Goal: Task Accomplishment & Management: Use online tool/utility

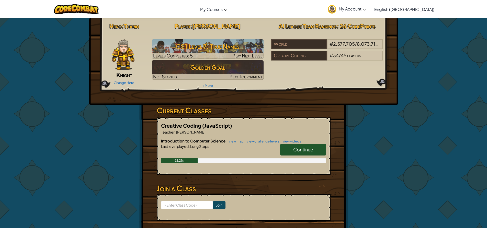
click at [316, 149] on link "Continue" at bounding box center [303, 150] width 46 height 12
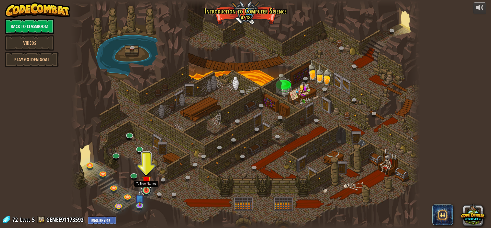
click at [149, 192] on link at bounding box center [146, 190] width 10 height 10
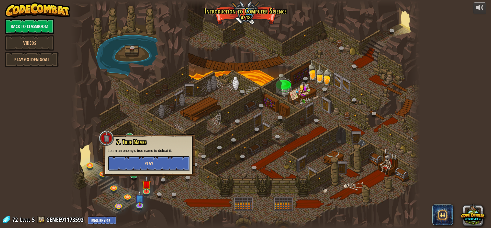
click at [153, 167] on button "Play" at bounding box center [149, 163] width 82 height 15
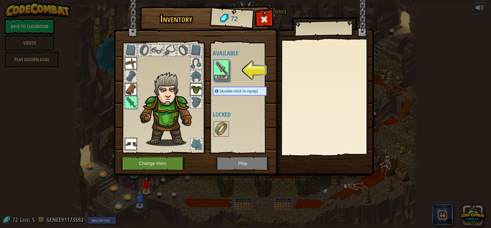
click at [249, 166] on img at bounding box center [244, 83] width 260 height 186
click at [225, 76] on button "Equip" at bounding box center [221, 77] width 14 height 5
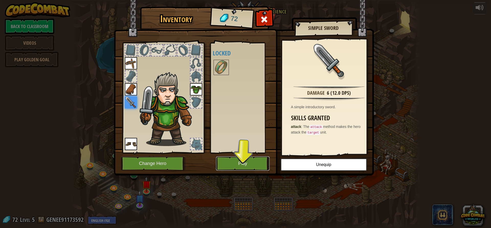
click at [247, 170] on button "Play" at bounding box center [242, 164] width 53 height 14
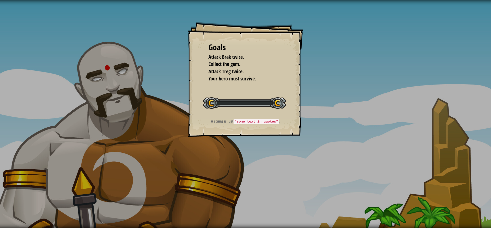
click at [243, 160] on div "Goals Attack Brak twice. Collect the gem. Attack Treg twice. Your hero must sur…" at bounding box center [245, 114] width 491 height 228
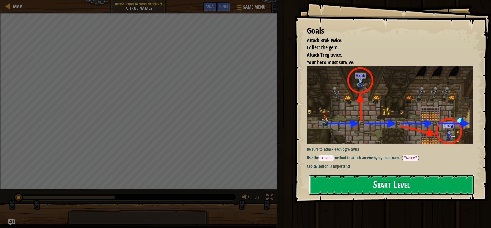
click at [391, 177] on button "Start Level" at bounding box center [391, 185] width 165 height 20
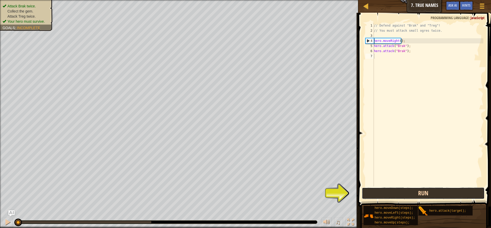
click at [411, 194] on button "Run" at bounding box center [423, 194] width 123 height 12
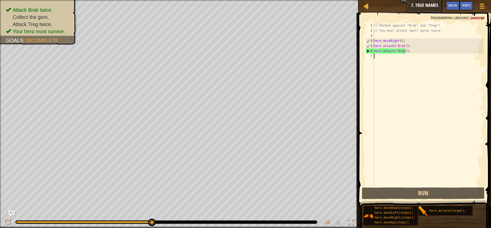
scroll to position [2, 0]
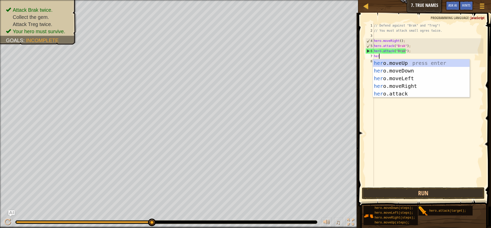
type textarea "here"
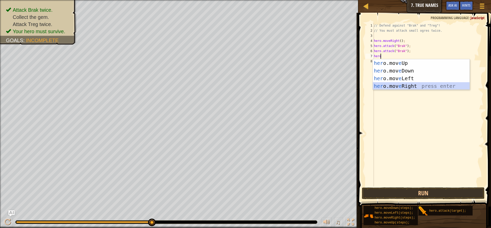
click at [411, 85] on div "her o.mov e Up press enter her o.mov e Down press enter her o.mov e Left press …" at bounding box center [421, 82] width 97 height 46
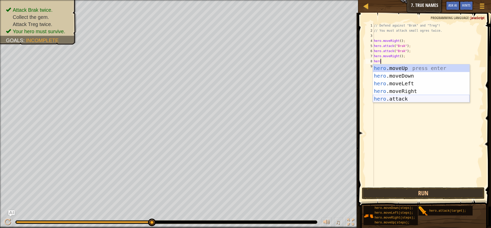
click at [424, 98] on div "hero .moveUp press enter hero .moveDown press enter hero .moveLeft press enter …" at bounding box center [421, 91] width 97 height 54
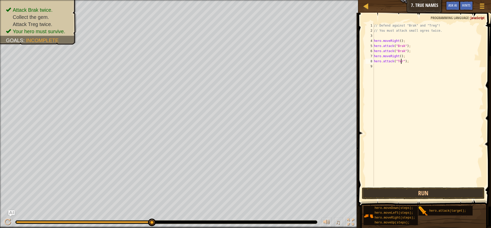
scroll to position [2, 2]
type textarea "hero.attack("Treg");"
click at [381, 67] on div "// Defend against "Brak" and "Treg"! // You must attack small ogres twice. hero…" at bounding box center [428, 110] width 110 height 174
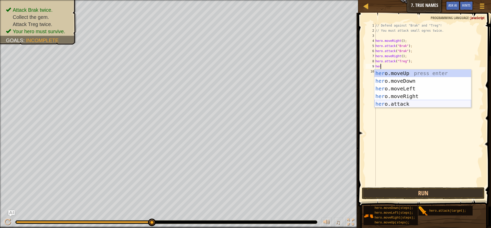
click at [437, 103] on div "her o.moveUp press enter her o.moveDown press enter her o.moveLeft press enter …" at bounding box center [422, 97] width 97 height 54
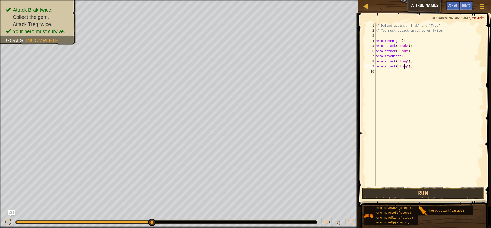
scroll to position [2, 2]
type textarea "hero.attack("Treg");"
click at [422, 194] on button "Run" at bounding box center [423, 194] width 123 height 12
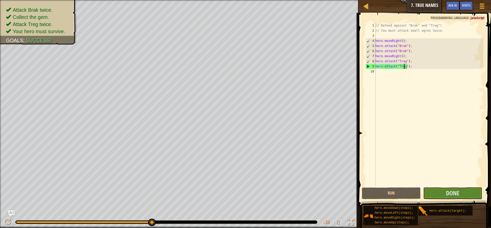
click at [388, 72] on div "// Defend against "Brak" and "Treg"! // You must attack small ogres twice. hero…" at bounding box center [428, 110] width 109 height 174
click at [465, 197] on button "Done" at bounding box center [452, 194] width 59 height 12
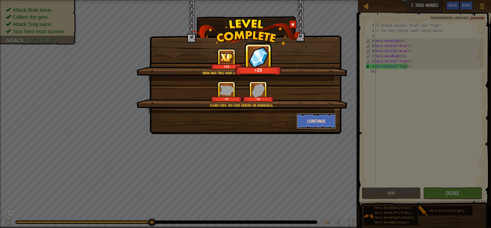
click at [324, 122] on button "Continue" at bounding box center [317, 121] width 40 height 15
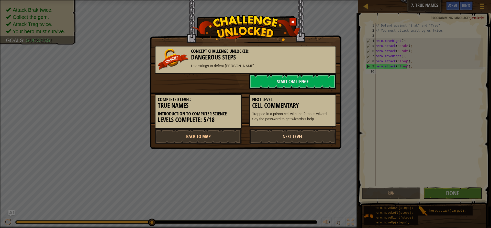
click at [297, 137] on link "Next Level" at bounding box center [292, 136] width 87 height 15
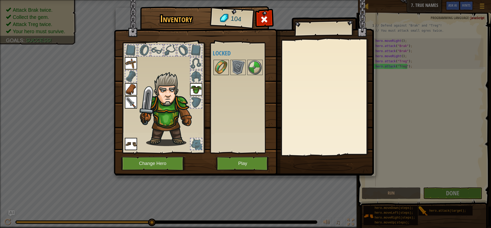
click at [228, 62] on img at bounding box center [221, 67] width 14 height 14
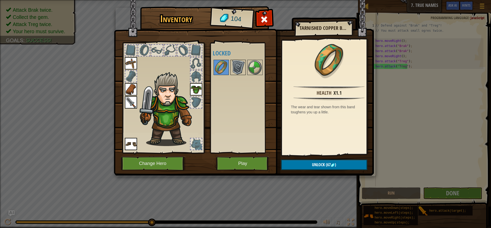
click at [239, 66] on img at bounding box center [238, 67] width 14 height 14
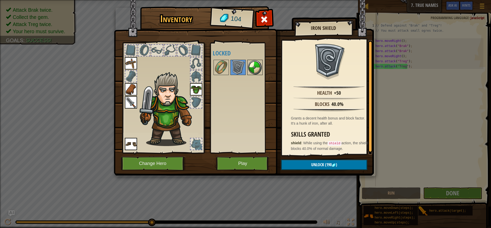
click at [257, 63] on img at bounding box center [255, 67] width 14 height 14
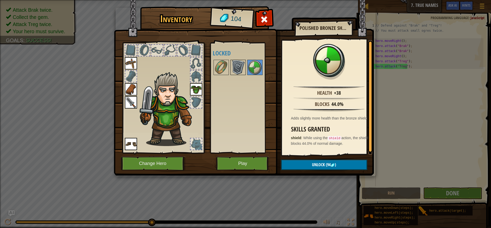
click at [244, 64] on img at bounding box center [238, 67] width 14 height 14
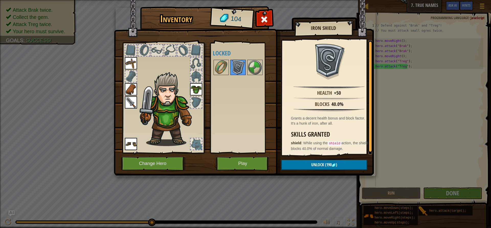
click at [231, 64] on img at bounding box center [238, 67] width 14 height 14
click at [228, 64] on div at bounding box center [220, 67] width 15 height 15
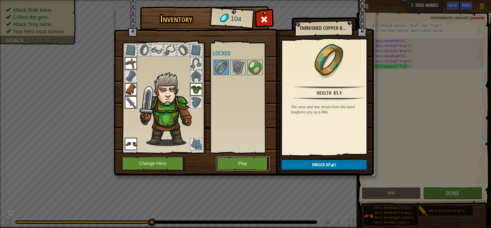
click at [245, 165] on button "Play" at bounding box center [242, 164] width 53 height 14
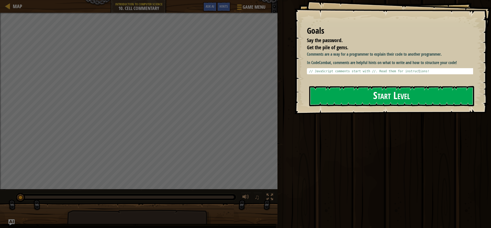
click at [333, 93] on button "Start Level" at bounding box center [391, 96] width 165 height 20
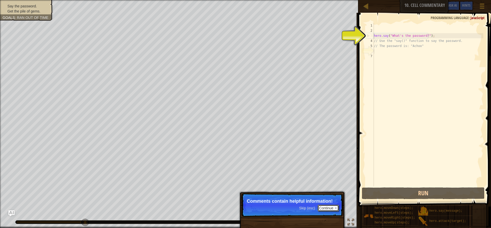
click at [331, 207] on button "Continue" at bounding box center [328, 208] width 21 height 7
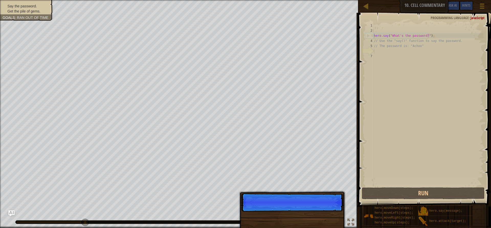
scroll to position [2, 0]
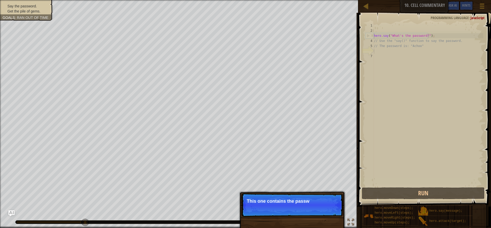
click at [306, 194] on p "Skip (esc) Continue This one contains the passw" at bounding box center [292, 206] width 102 height 24
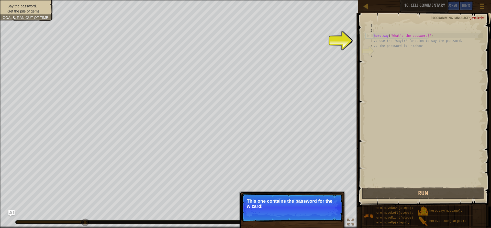
click at [321, 201] on p "This one contains the password for the wizard!" at bounding box center [292, 204] width 91 height 10
click at [331, 211] on button "Continue" at bounding box center [328, 213] width 21 height 7
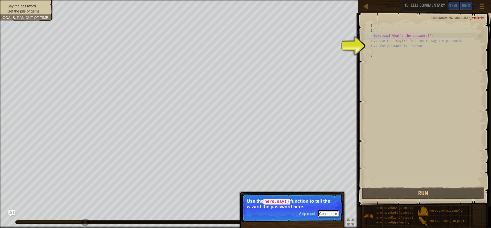
click at [328, 214] on button "Continue" at bounding box center [328, 214] width 21 height 7
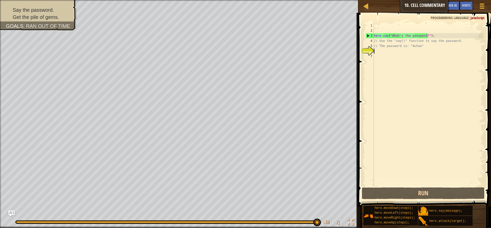
click at [398, 51] on div "hero . say ( "What's the password?" ) ; // Use the "say()" function to say the …" at bounding box center [428, 110] width 110 height 174
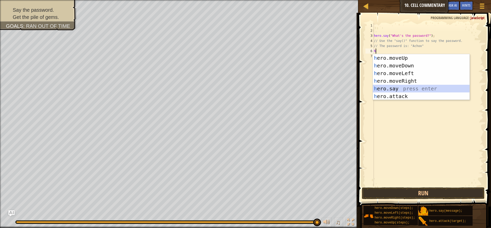
click at [398, 87] on div "h ero.moveUp press enter h ero.moveDown press enter h ero.moveLeft press enter …" at bounding box center [421, 84] width 97 height 61
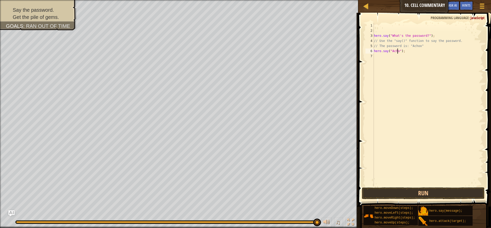
scroll to position [2, 2]
type textarea "hero.say("Achoo");"
click at [437, 192] on button "Run" at bounding box center [423, 194] width 123 height 12
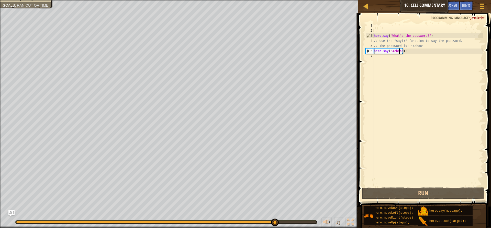
click at [396, 60] on div "hero . say ( "What's the password?" ) ; // Use the "say()" function to say the …" at bounding box center [428, 110] width 110 height 174
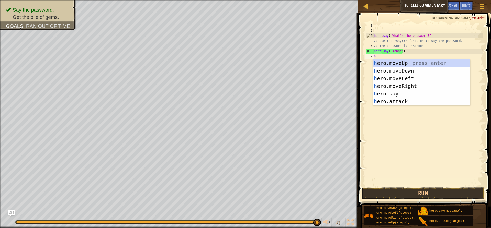
type textarea "her"
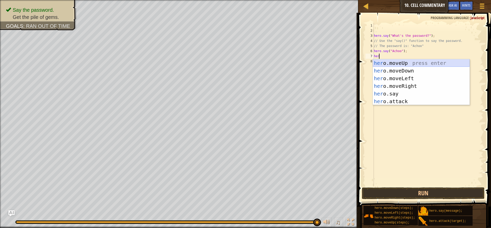
click at [418, 63] on div "her o.moveUp press enter her o.moveDown press enter her o.moveLeft press enter …" at bounding box center [421, 89] width 97 height 61
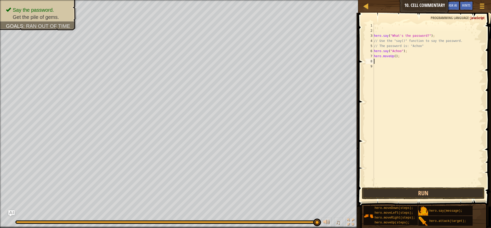
click at [394, 57] on div "hero . say ( "What's the password?" ) ; // Use the "say()" function to say the …" at bounding box center [428, 110] width 110 height 174
type textarea "hero.moveUp(2);"
click at [436, 194] on button "Run" at bounding box center [423, 194] width 123 height 12
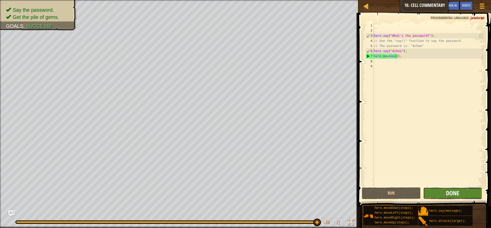
click at [452, 190] on span "Done" at bounding box center [452, 193] width 13 height 8
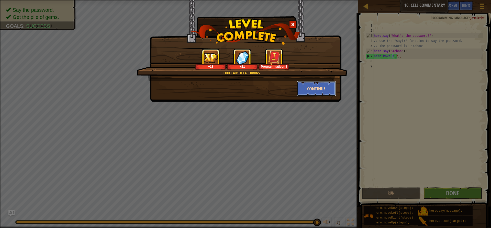
click at [310, 92] on button "Continue" at bounding box center [317, 88] width 40 height 15
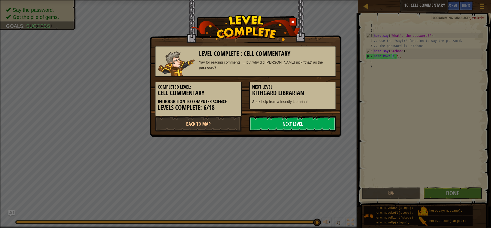
click at [313, 123] on link "Next Level" at bounding box center [292, 123] width 87 height 15
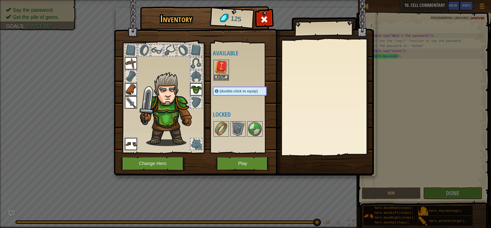
click at [222, 74] on img at bounding box center [221, 67] width 14 height 14
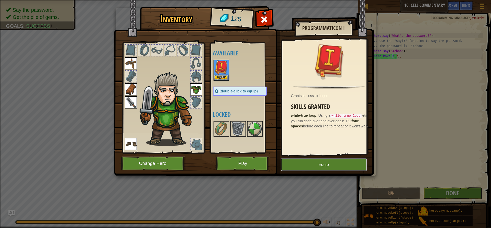
click at [358, 163] on button "Equip" at bounding box center [323, 165] width 86 height 13
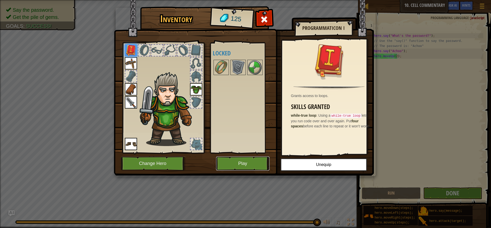
click at [229, 170] on button "Play" at bounding box center [242, 164] width 53 height 14
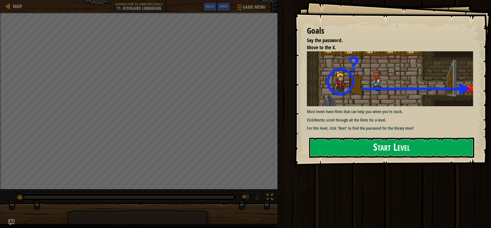
click at [393, 142] on button "Start Level" at bounding box center [391, 148] width 165 height 20
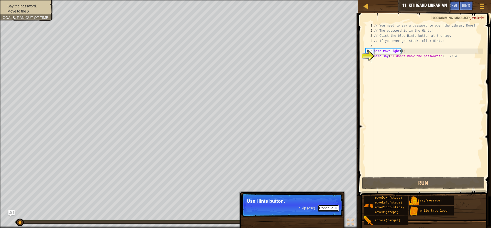
click at [330, 208] on button "Continue" at bounding box center [328, 208] width 21 height 7
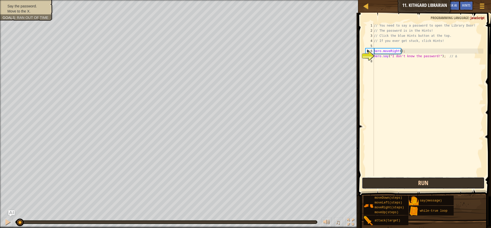
click at [435, 181] on button "Run" at bounding box center [423, 183] width 123 height 12
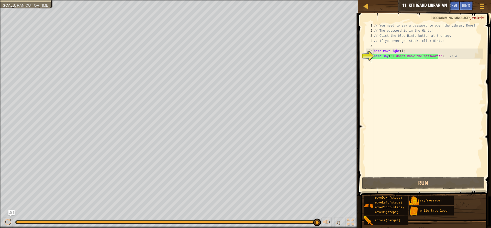
click at [382, 62] on div "// You need to say a password to open the Library Door! // The password is in t…" at bounding box center [428, 105] width 110 height 164
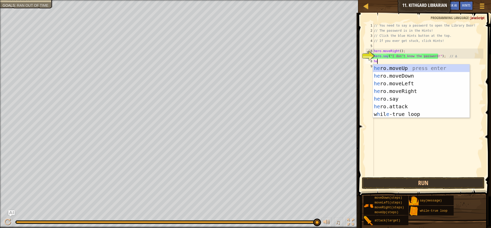
scroll to position [2, 0]
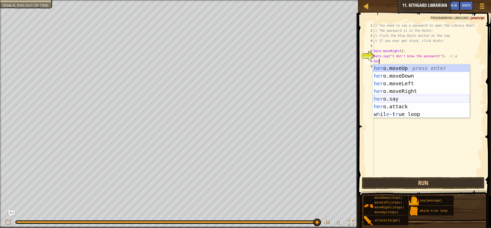
click at [398, 100] on div "her o.moveUp press enter her o.moveDown press enter her o.moveLeft press enter …" at bounding box center [421, 98] width 97 height 69
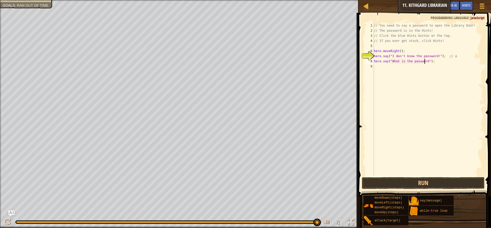
scroll to position [2, 4]
type textarea "hero.say("What is the password? ");"
click at [437, 183] on button "Run" at bounding box center [423, 183] width 123 height 12
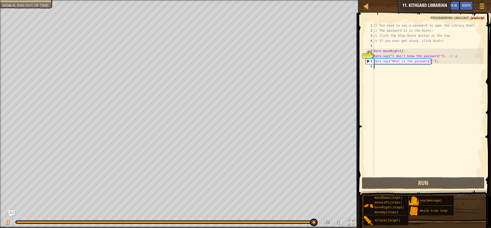
click at [397, 70] on div "// You need to say a password to open the Library Door! // The password is in t…" at bounding box center [428, 105] width 110 height 164
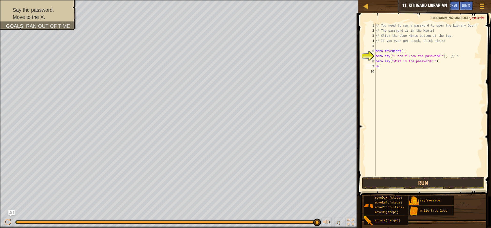
scroll to position [2, 0]
type textarea "g"
click at [467, 5] on span "Hints" at bounding box center [466, 5] width 8 height 5
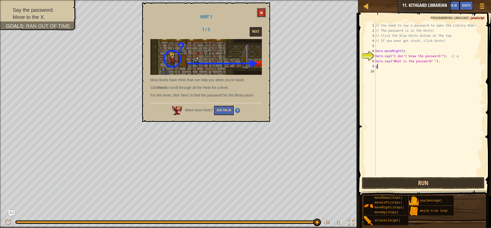
click at [261, 15] on span at bounding box center [262, 13] width 4 height 4
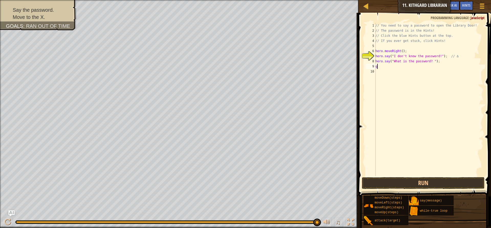
click at [396, 68] on div "// You need to say a password to open the Library Door! // The password is in t…" at bounding box center [428, 105] width 109 height 164
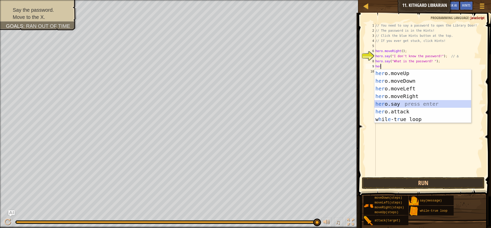
click at [384, 103] on div "her o.moveUp press enter her o.moveDown press enter her o.moveLeft press enter …" at bounding box center [422, 104] width 97 height 69
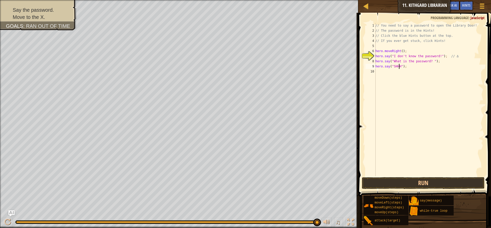
scroll to position [2, 2]
click at [428, 182] on button "Run" at bounding box center [423, 183] width 123 height 12
click at [397, 66] on div "// You need to say a password to open the Library Door! // The password is in t…" at bounding box center [428, 105] width 109 height 164
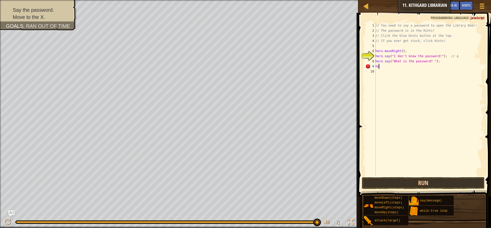
type textarea "h"
click at [5, 221] on div at bounding box center [7, 222] width 7 height 7
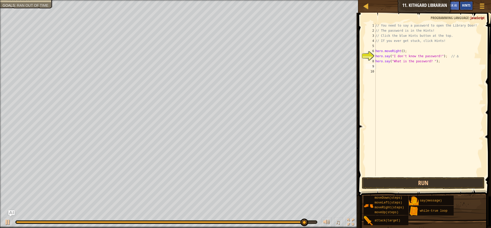
click at [466, 5] on span "Hints" at bounding box center [466, 5] width 8 height 5
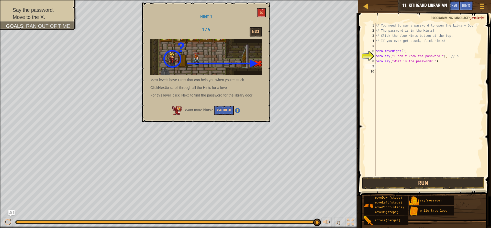
click at [250, 38] on div "Hint 1 1 / 5 Next Most levels have Hints that can help you when you're stuck. C…" at bounding box center [206, 62] width 128 height 119
click at [252, 35] on button "Next" at bounding box center [256, 31] width 12 height 9
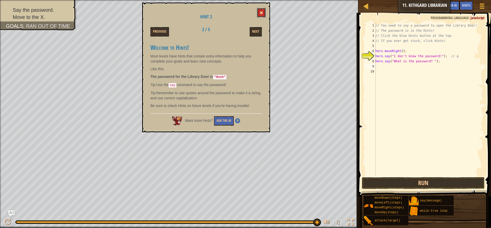
click at [261, 15] on button at bounding box center [261, 12] width 9 height 9
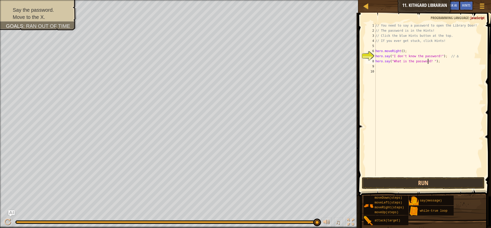
click at [428, 61] on div "// You need to say a password to open the Library Door! // The password is in t…" at bounding box center [428, 105] width 109 height 164
click at [400, 62] on div "// You need to say a password to open the Library Door! // The password is in t…" at bounding box center [428, 105] width 109 height 164
type textarea "hero.say("Hush");"
click at [436, 183] on button "Run" at bounding box center [423, 183] width 123 height 12
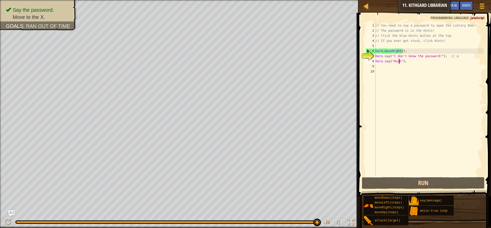
click at [390, 65] on div "// You need to say a password to open the Library Door! // The password is in t…" at bounding box center [428, 105] width 109 height 164
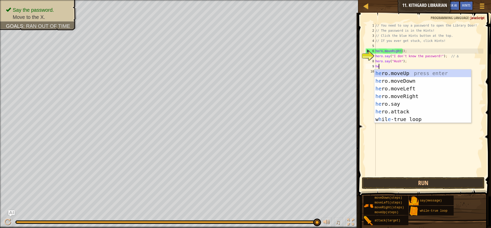
type textarea "her"
click at [412, 98] on div "her o.moveUp press enter her o.moveDown press enter her o.moveLeft press enter …" at bounding box center [422, 104] width 97 height 69
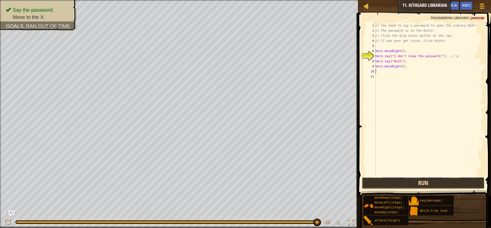
click at [428, 182] on button "Run" at bounding box center [423, 183] width 123 height 12
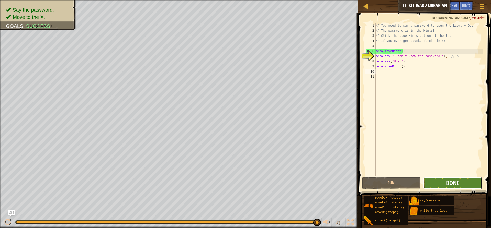
click at [458, 183] on span "Done" at bounding box center [452, 183] width 13 height 8
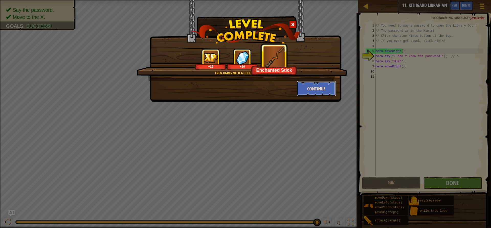
click at [314, 91] on button "Continue" at bounding box center [317, 88] width 40 height 15
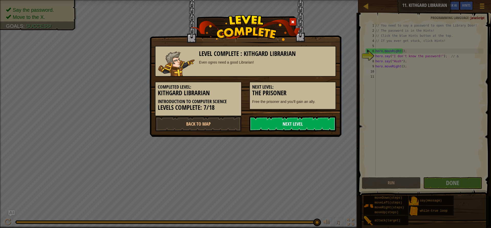
click at [298, 120] on link "Next Level" at bounding box center [292, 123] width 87 height 15
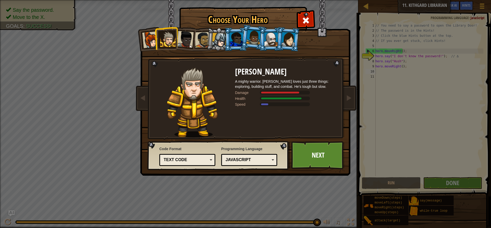
click at [179, 45] on div at bounding box center [185, 39] width 17 height 17
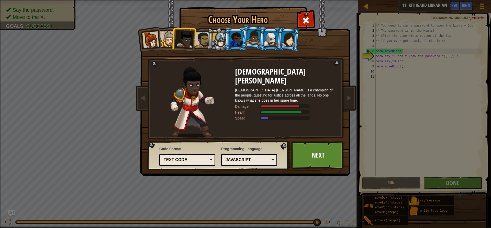
click at [214, 42] on div at bounding box center [219, 40] width 15 height 15
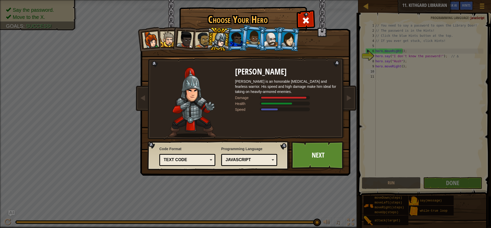
click at [239, 38] on div at bounding box center [236, 39] width 13 height 14
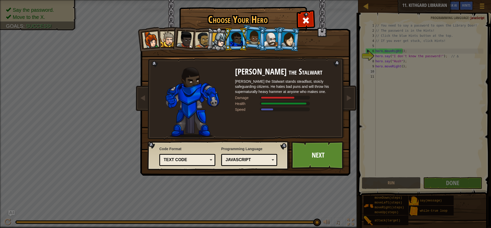
click at [251, 38] on div at bounding box center [253, 37] width 15 height 15
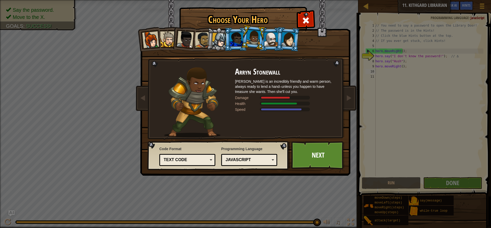
click at [268, 38] on div at bounding box center [270, 39] width 13 height 14
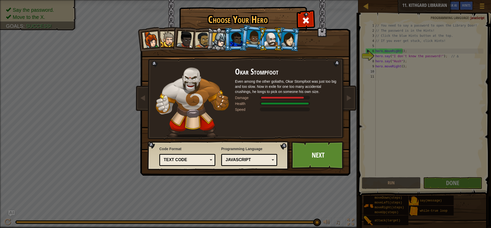
click at [255, 40] on div at bounding box center [253, 37] width 15 height 15
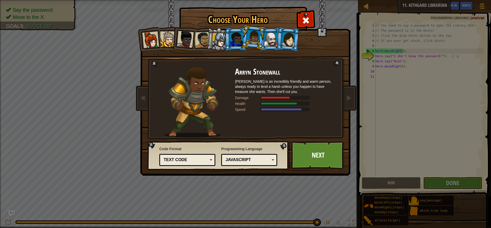
click at [240, 43] on div at bounding box center [236, 39] width 13 height 14
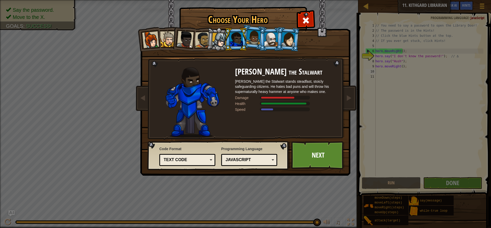
click at [303, 44] on div "Captain [PERSON_NAME] Anya is a no-nonsense leader who isn't afraid to go in an…" at bounding box center [246, 80] width 192 height 111
click at [289, 42] on div at bounding box center [288, 39] width 14 height 15
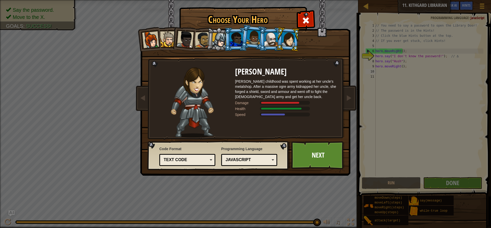
click at [173, 41] on li at bounding box center [183, 38] width 25 height 25
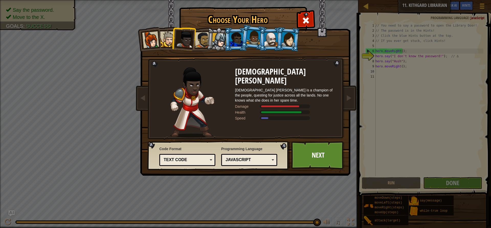
click at [171, 40] on div at bounding box center [168, 39] width 16 height 16
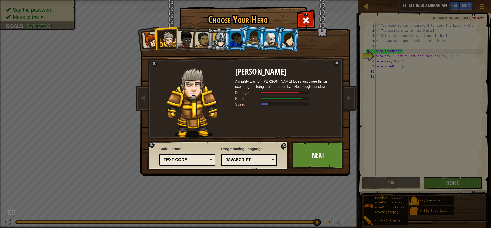
click at [186, 36] on div at bounding box center [185, 39] width 17 height 17
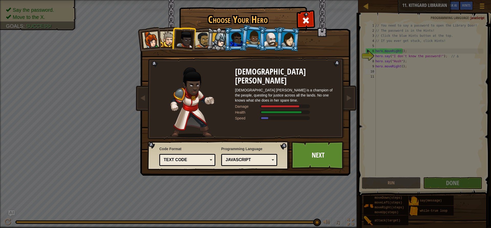
click at [200, 38] on div at bounding box center [203, 40] width 16 height 16
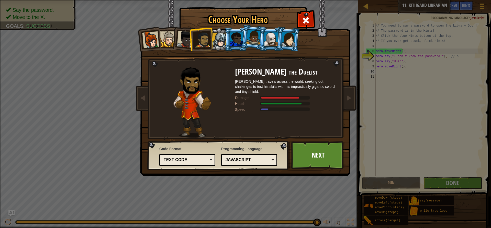
click at [223, 38] on div at bounding box center [219, 40] width 15 height 15
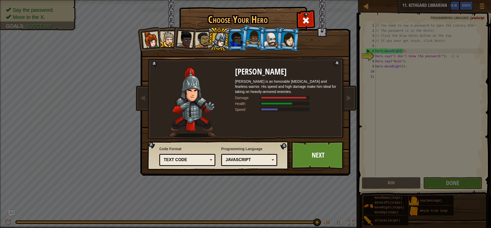
click at [236, 41] on div at bounding box center [236, 39] width 13 height 14
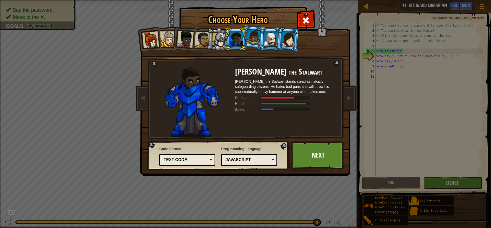
click at [253, 43] on div at bounding box center [253, 37] width 15 height 15
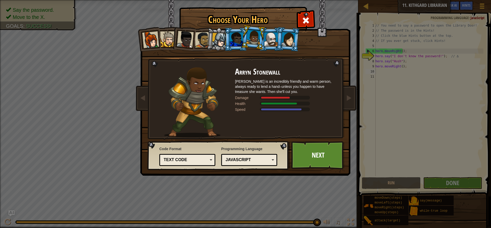
click at [272, 44] on div at bounding box center [270, 39] width 13 height 14
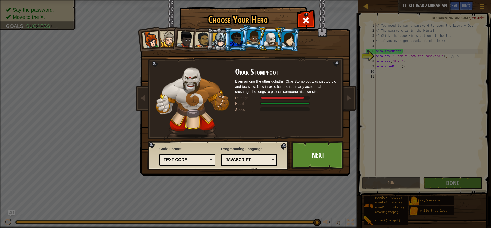
click at [283, 43] on div at bounding box center [288, 39] width 14 height 15
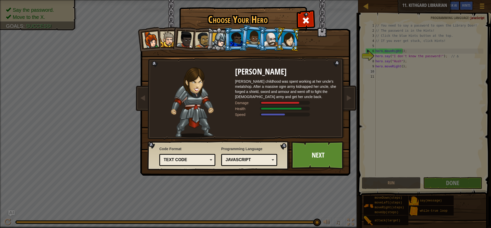
click at [273, 46] on div at bounding box center [270, 39] width 13 height 14
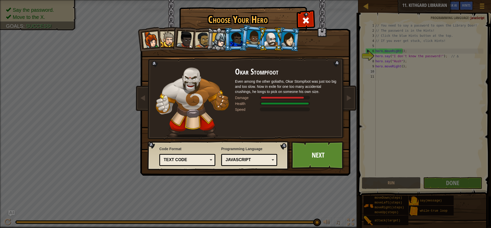
click at [252, 42] on div at bounding box center [253, 37] width 15 height 15
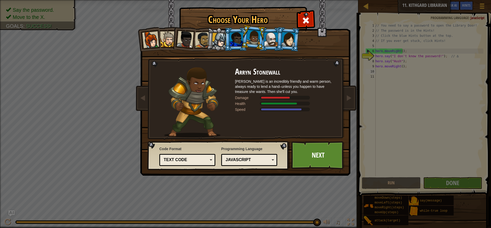
click at [235, 38] on div at bounding box center [236, 39] width 13 height 14
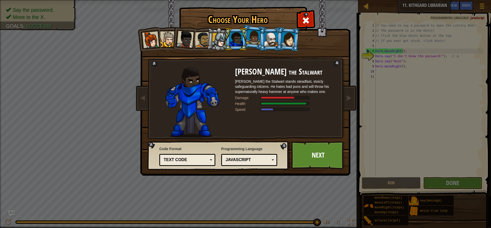
click at [237, 40] on div at bounding box center [236, 39] width 13 height 14
click at [251, 37] on div at bounding box center [253, 37] width 15 height 15
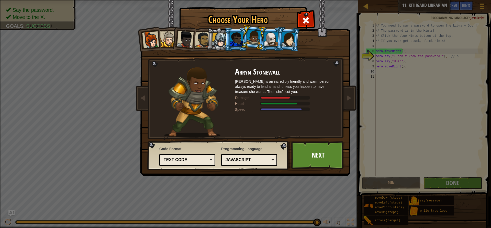
click at [270, 45] on div at bounding box center [270, 39] width 13 height 14
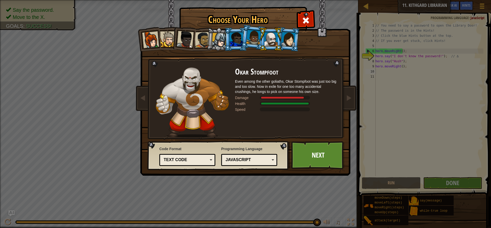
click at [258, 39] on div at bounding box center [253, 37] width 15 height 15
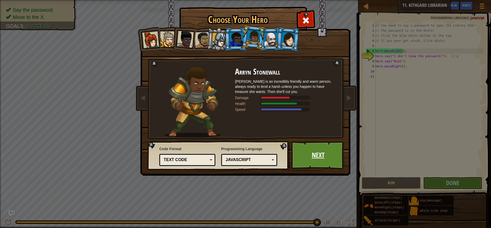
click at [321, 153] on link "Next" at bounding box center [317, 155] width 53 height 28
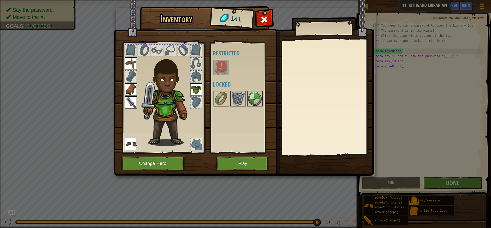
click at [198, 89] on img at bounding box center [196, 89] width 12 height 12
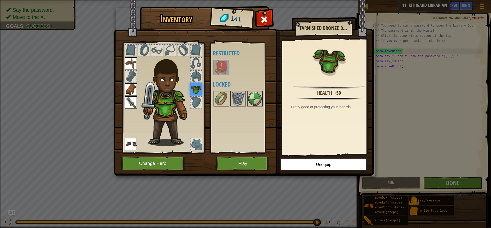
click at [220, 68] on img at bounding box center [221, 67] width 14 height 14
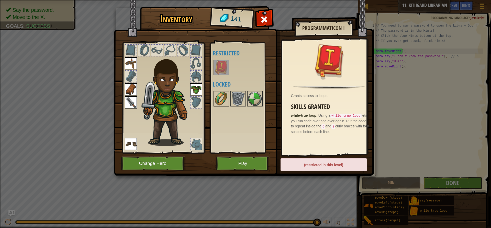
click at [221, 97] on img at bounding box center [221, 99] width 14 height 14
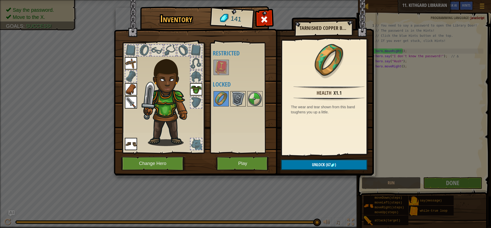
click at [235, 98] on img at bounding box center [238, 99] width 14 height 14
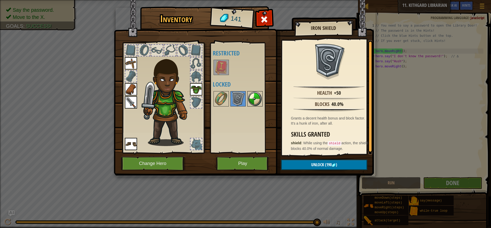
click at [256, 99] on img at bounding box center [255, 99] width 14 height 14
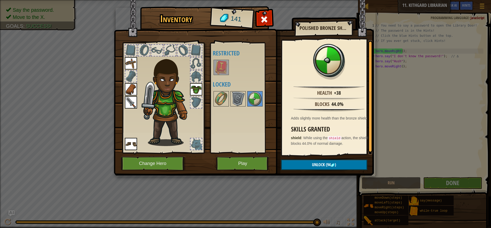
click at [200, 96] on div at bounding box center [196, 102] width 12 height 12
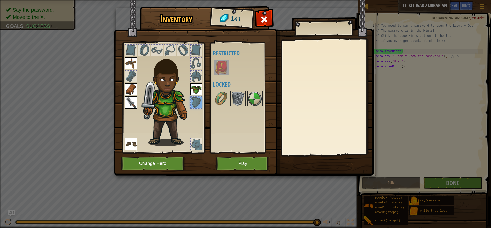
click at [196, 76] on div at bounding box center [195, 76] width 11 height 11
click at [194, 62] on div at bounding box center [195, 63] width 11 height 11
click at [196, 52] on div at bounding box center [195, 50] width 11 height 11
click at [181, 50] on div at bounding box center [182, 50] width 11 height 11
click at [130, 60] on img at bounding box center [131, 63] width 12 height 12
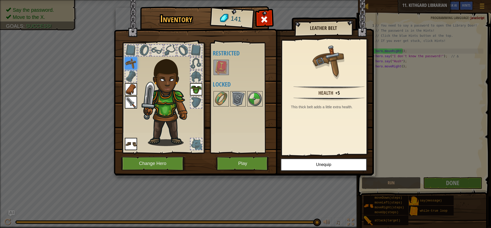
click at [131, 88] on img at bounding box center [131, 89] width 12 height 12
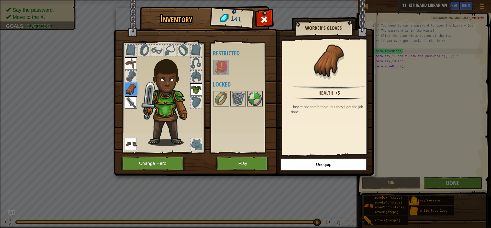
click at [130, 76] on div at bounding box center [130, 76] width 11 height 11
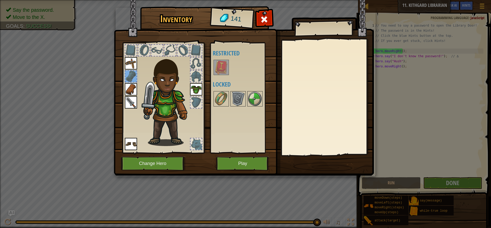
click at [135, 98] on img at bounding box center [131, 102] width 12 height 12
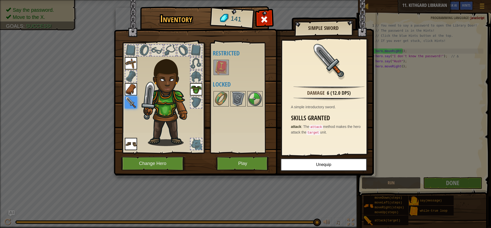
click at [127, 142] on img at bounding box center [131, 144] width 12 height 12
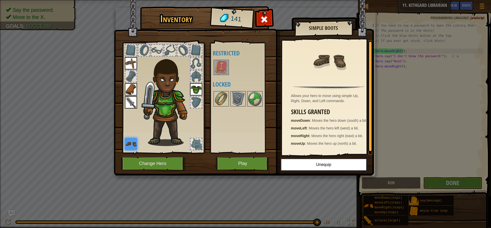
scroll to position [2, 0]
click at [220, 96] on img at bounding box center [221, 99] width 14 height 14
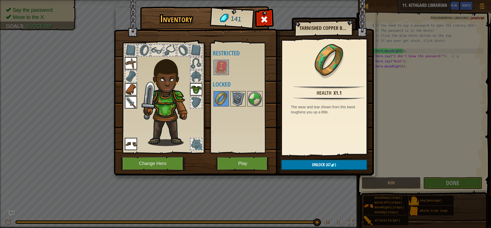
click at [237, 99] on img at bounding box center [238, 99] width 14 height 14
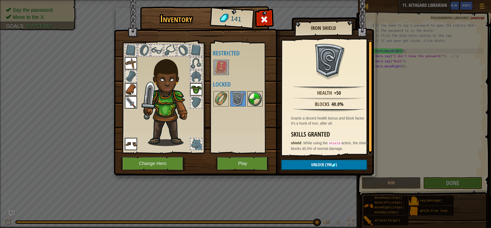
click at [251, 100] on img at bounding box center [255, 99] width 14 height 14
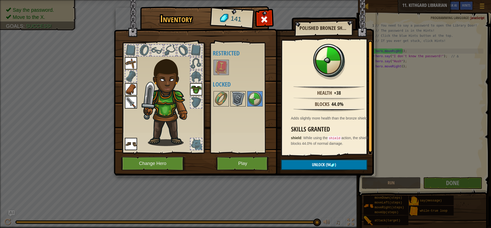
click at [241, 97] on img at bounding box center [238, 99] width 14 height 14
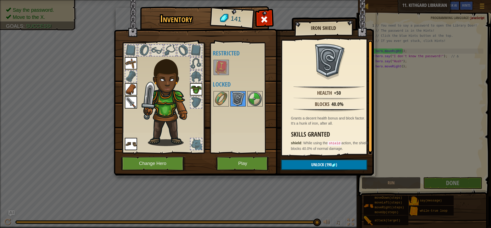
click at [234, 99] on img at bounding box center [238, 99] width 14 height 14
click at [254, 99] on img at bounding box center [255, 99] width 14 height 14
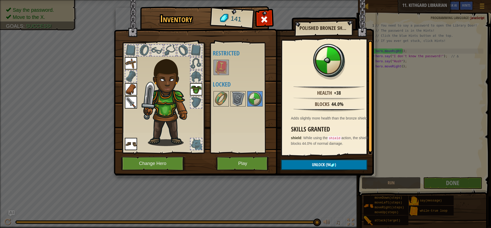
click at [254, 17] on img at bounding box center [244, 83] width 260 height 186
click at [159, 165] on button "Change Hero" at bounding box center [153, 164] width 65 height 14
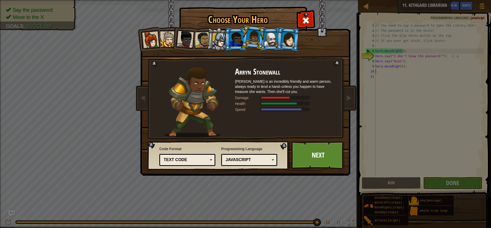
click at [264, 39] on li at bounding box center [252, 38] width 25 height 26
click at [270, 39] on div at bounding box center [270, 39] width 13 height 14
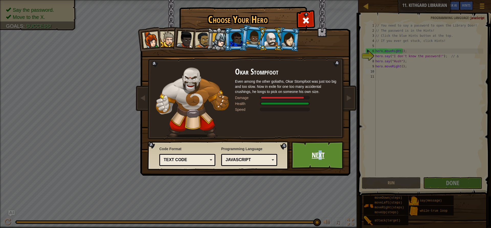
click at [320, 158] on link "Next" at bounding box center [317, 155] width 53 height 28
